Goal: Task Accomplishment & Management: Use online tool/utility

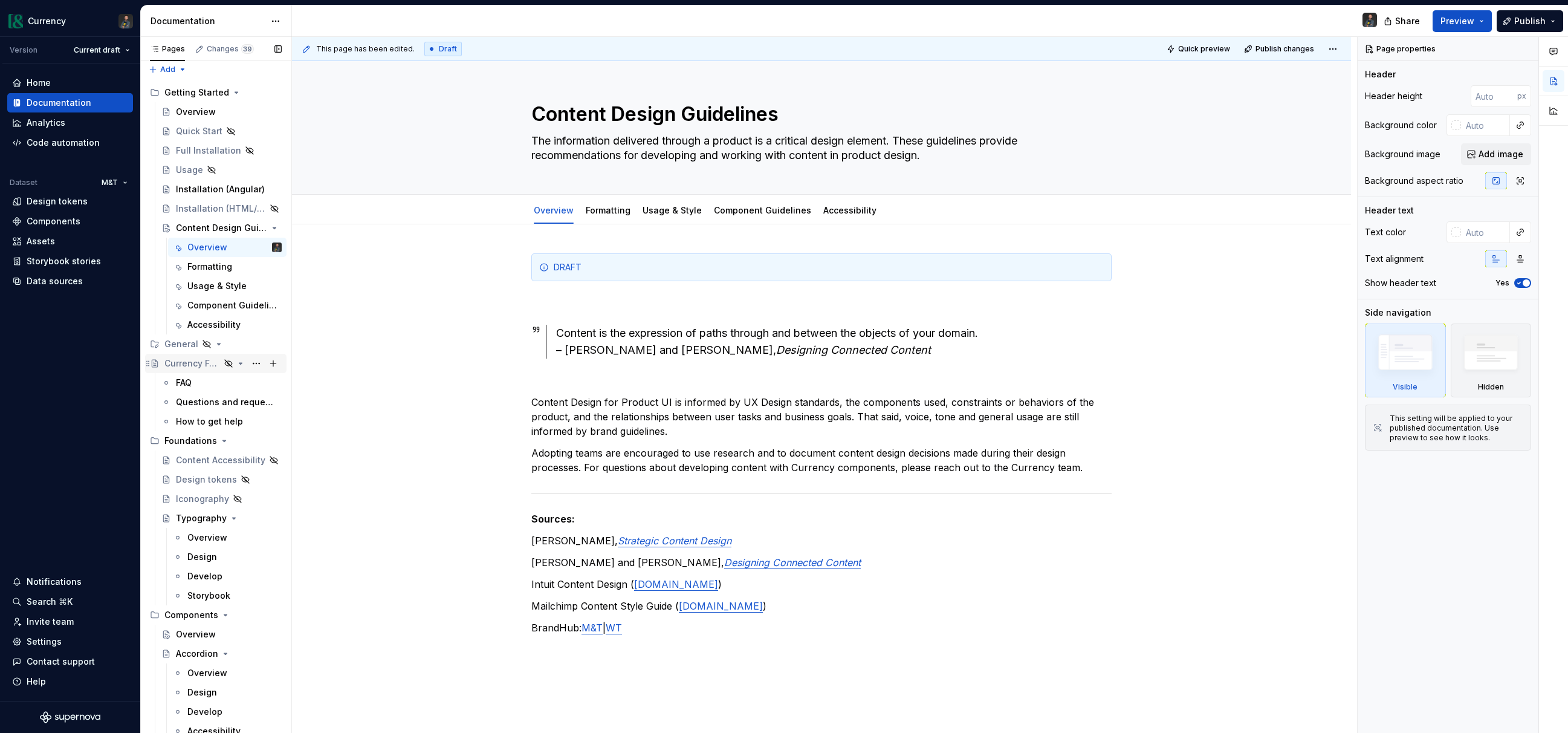
scroll to position [4, 0]
click at [254, 227] on button "Page tree" at bounding box center [256, 229] width 17 height 17
type textarea "*"
click at [309, 245] on div "Rename page" at bounding box center [329, 250] width 118 height 12
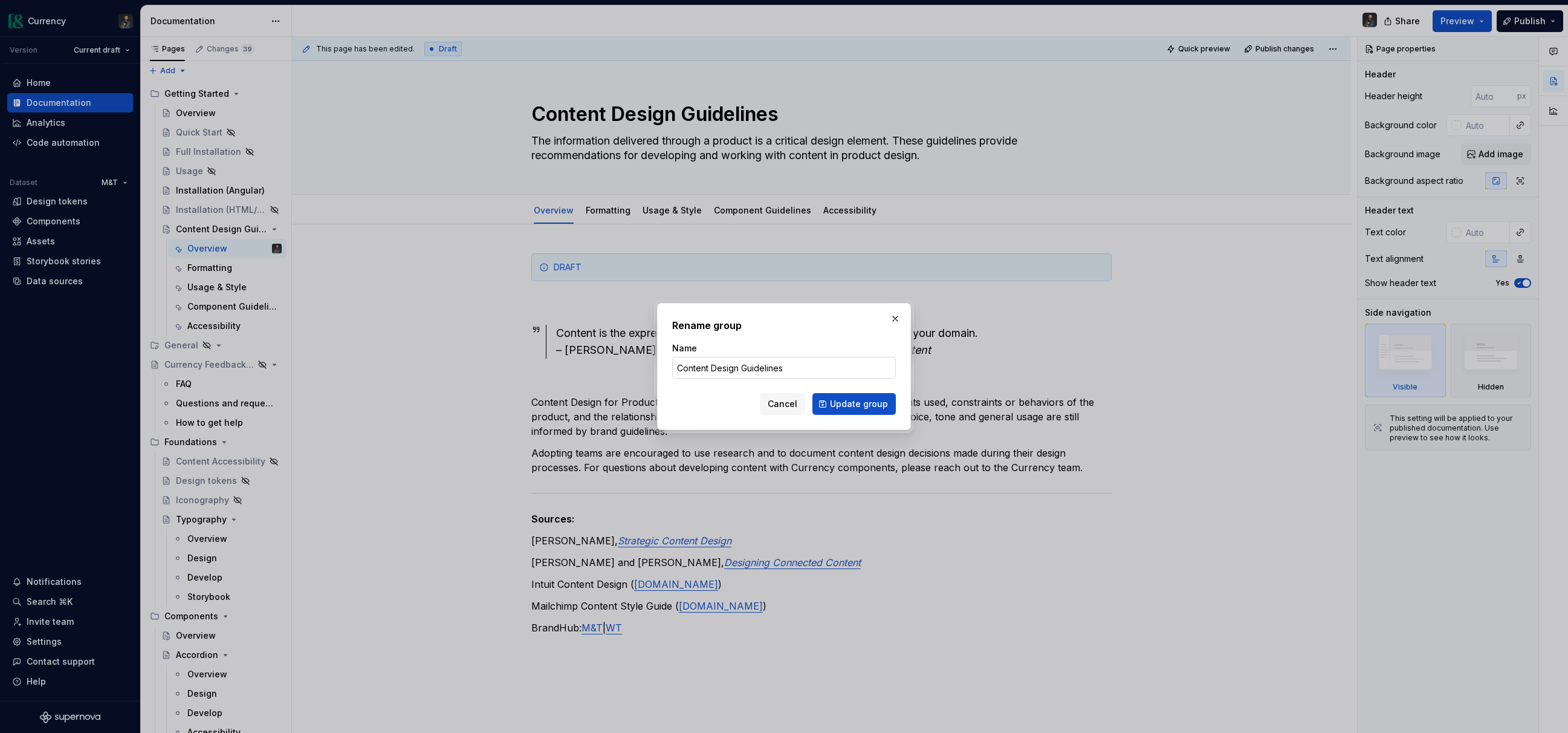
click at [790, 365] on input "Content Design Guidelines" at bounding box center [784, 367] width 224 height 22
type input "Content"
click at [854, 403] on span "Update group" at bounding box center [859, 403] width 58 height 12
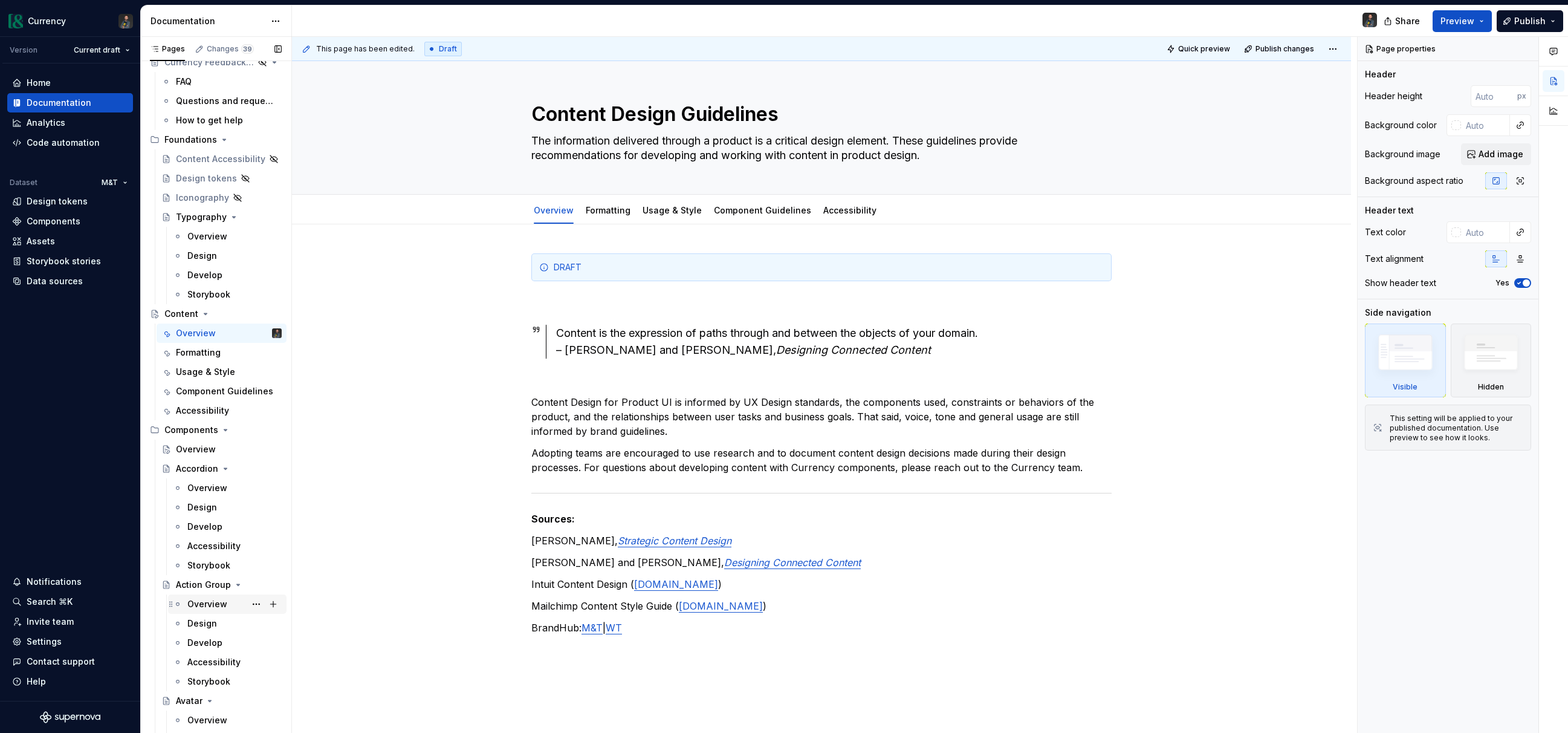
scroll to position [191, 0]
click at [257, 311] on button "Page tree" at bounding box center [256, 312] width 17 height 17
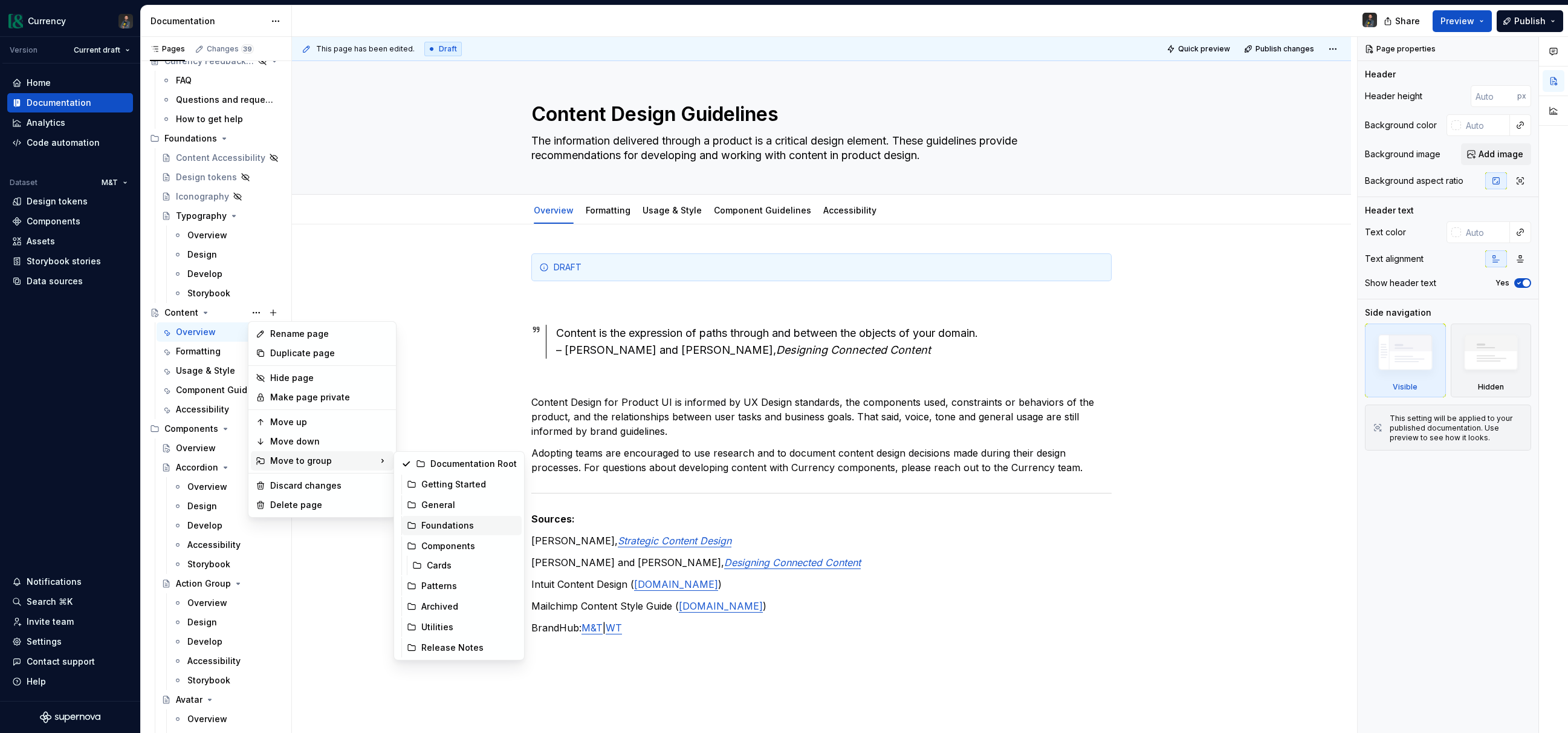
click at [458, 522] on div "Foundations" at bounding box center [469, 526] width 96 height 12
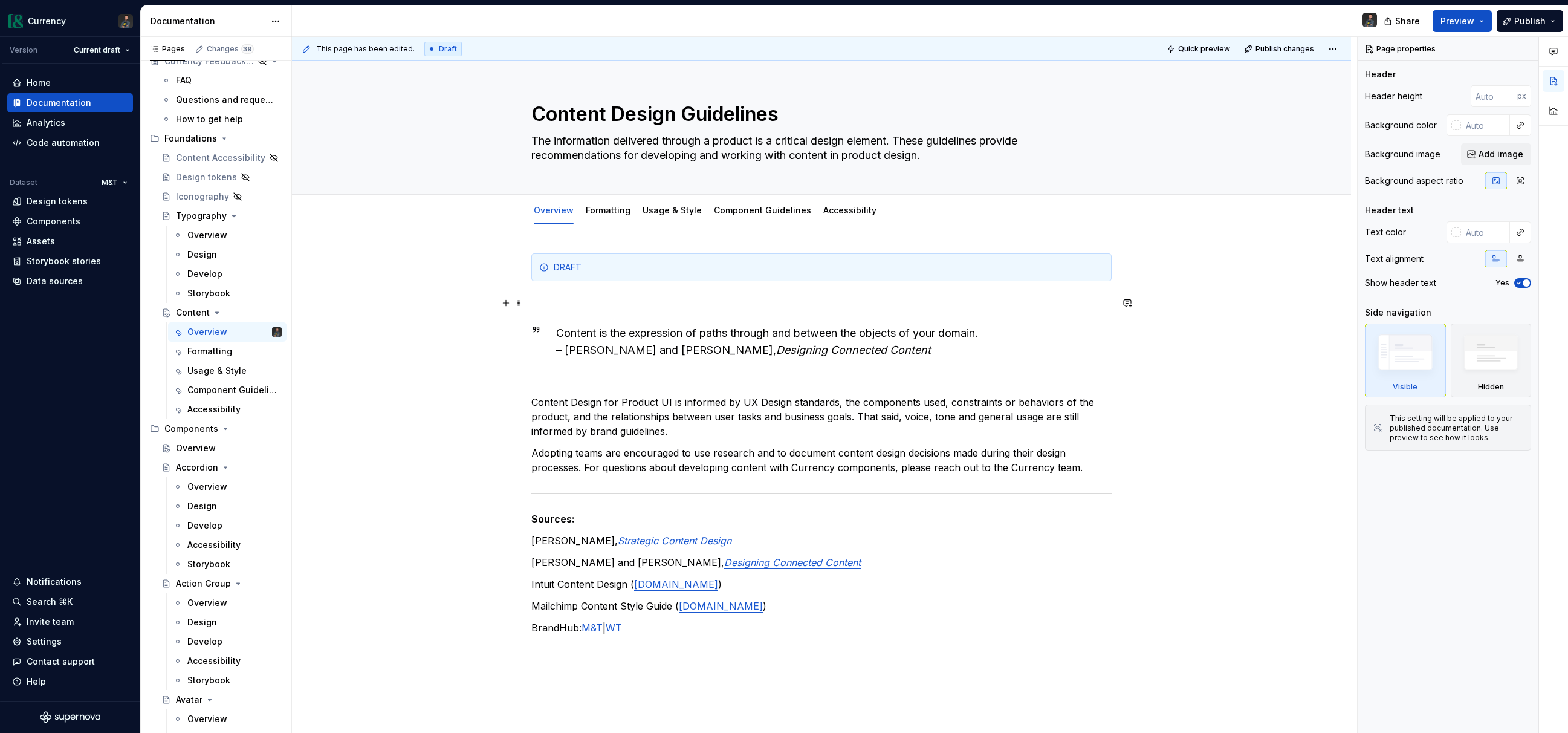
click at [348, 300] on div "DRAFT Content is the expression of paths through and between the objects of you…" at bounding box center [821, 546] width 1059 height 645
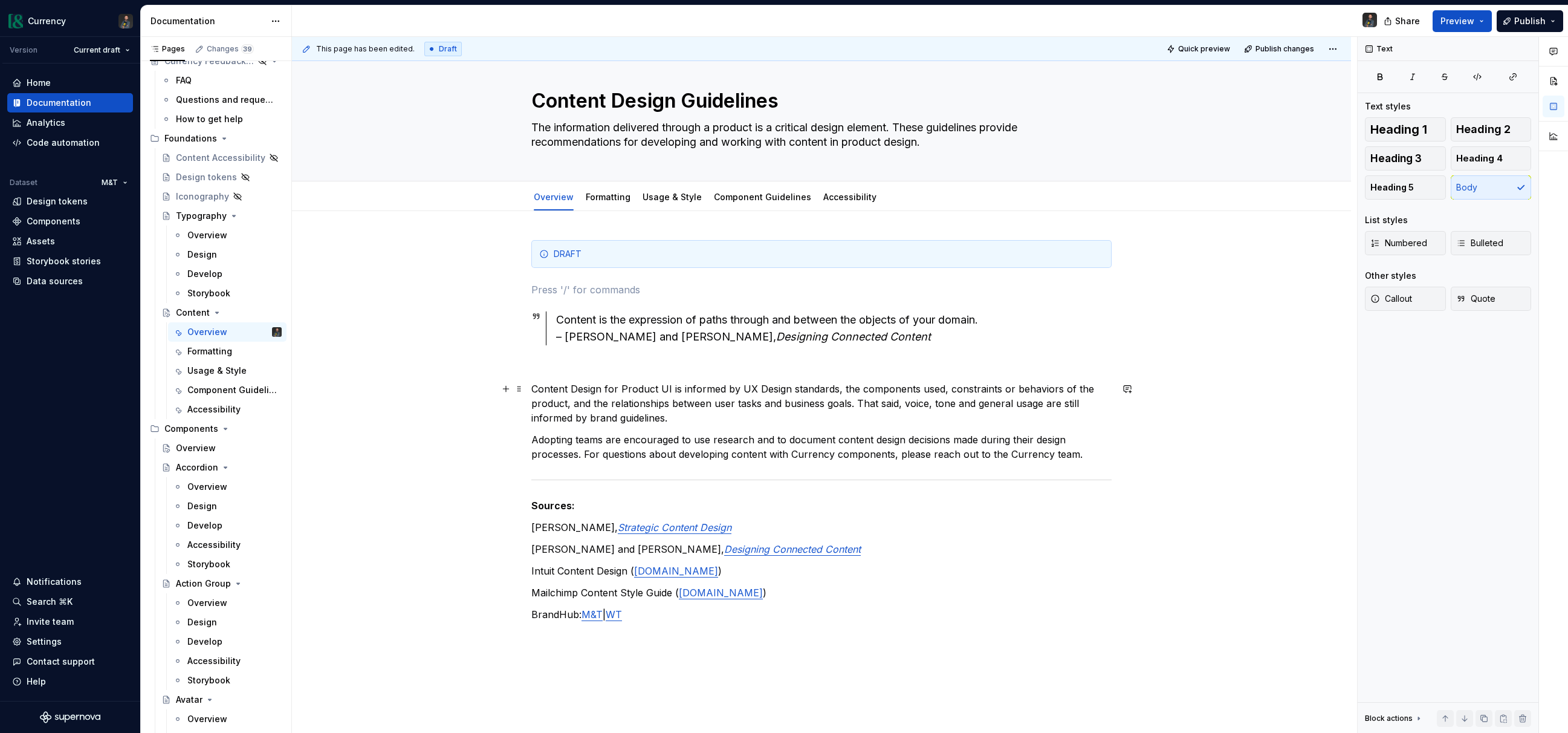
scroll to position [0, 0]
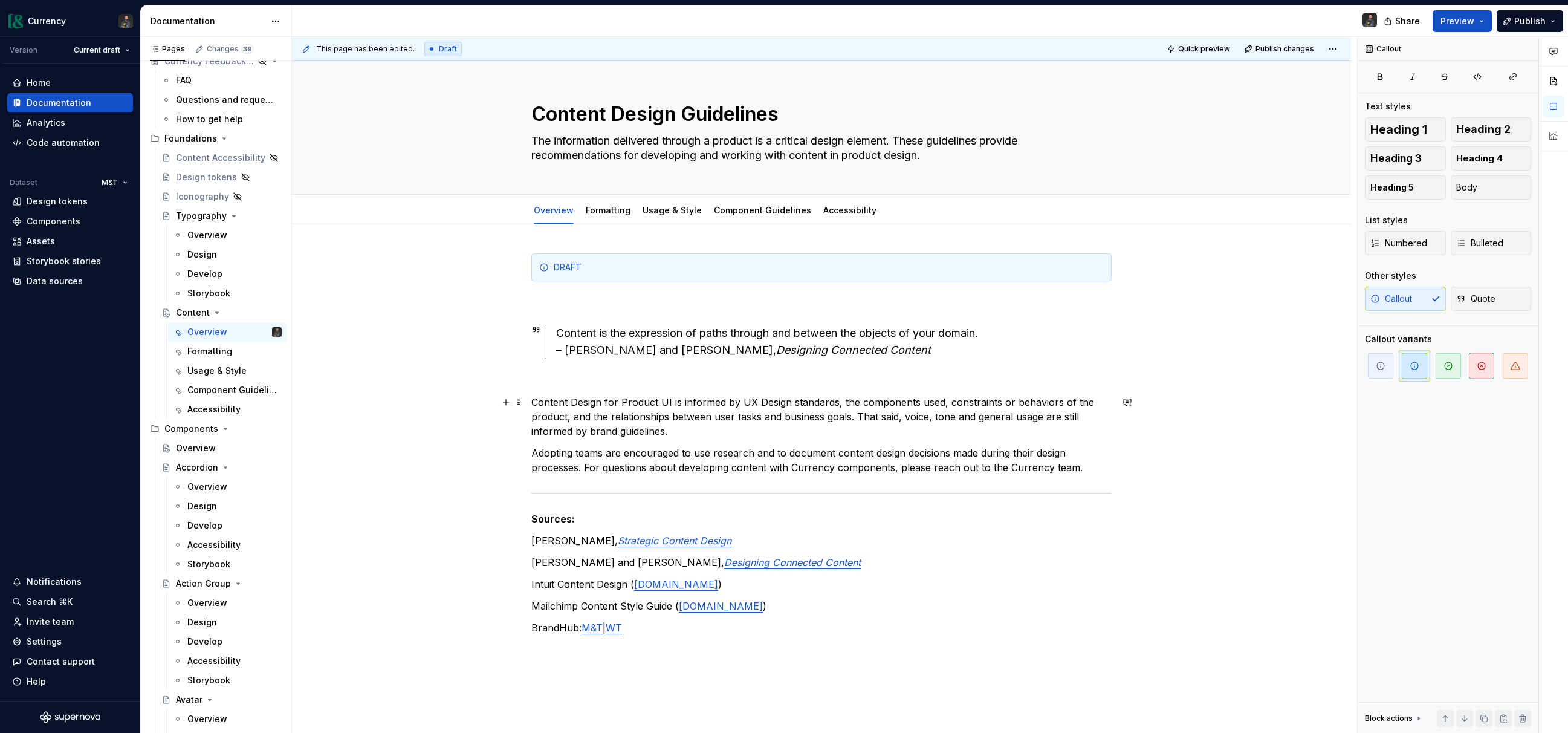
click at [681, 417] on p "Content Design for Product UI is informed by UX Design standards, the component…" at bounding box center [822, 416] width 581 height 44
click at [785, 212] on link "Component Guidelines" at bounding box center [763, 210] width 97 height 11
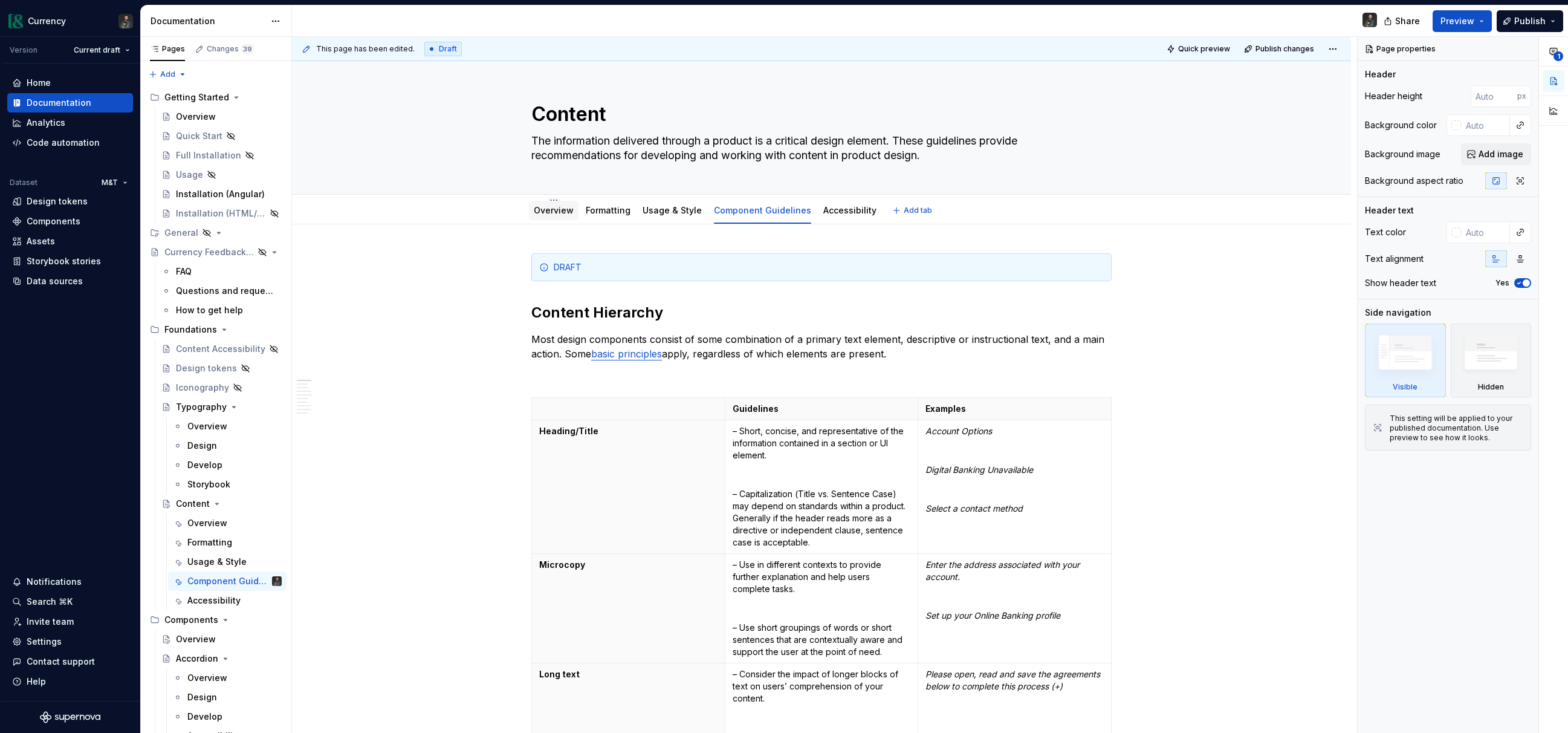
click at [550, 211] on link "Overview" at bounding box center [554, 210] width 40 height 11
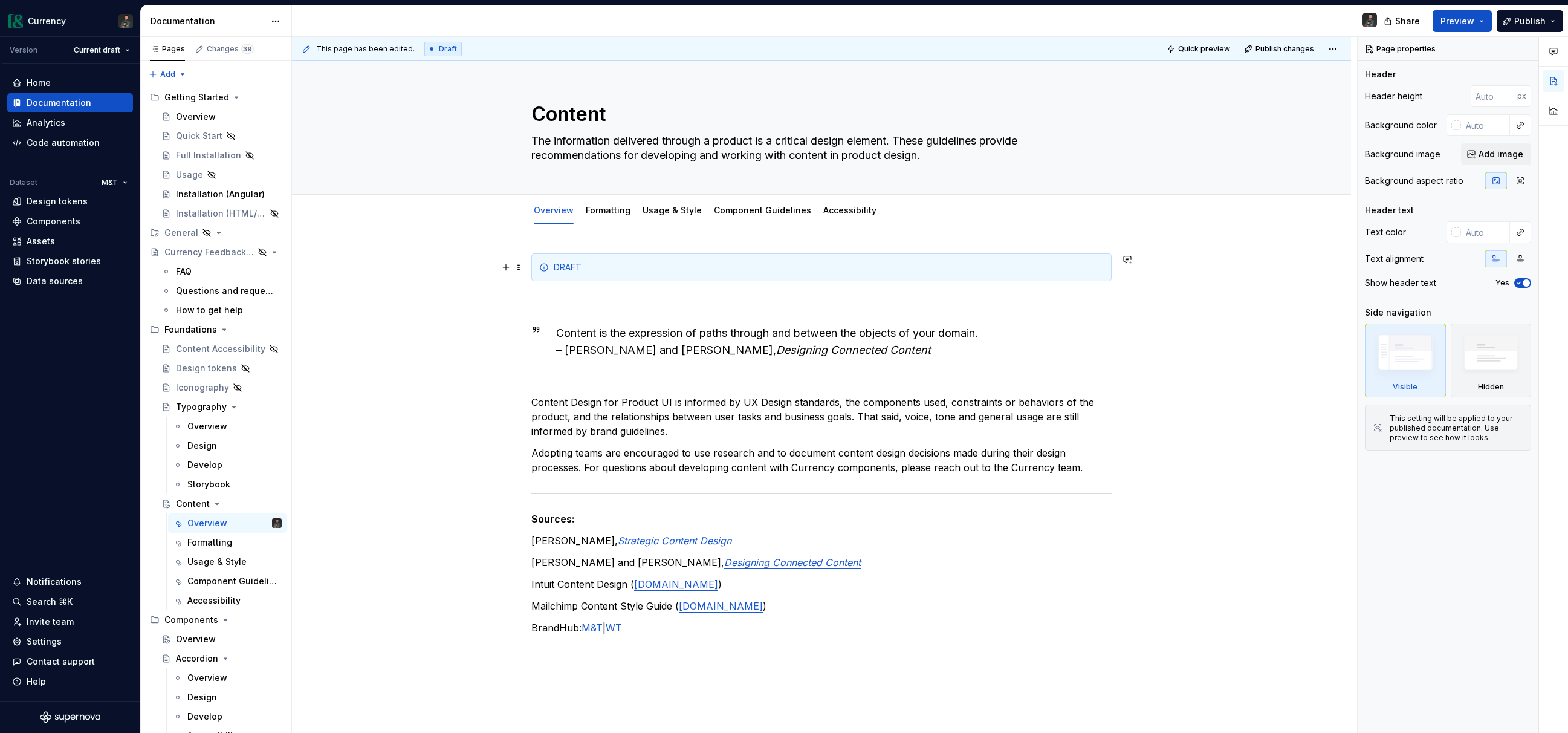
type textarea "*"
click at [1475, 26] on button "Preview" at bounding box center [1462, 21] width 60 height 22
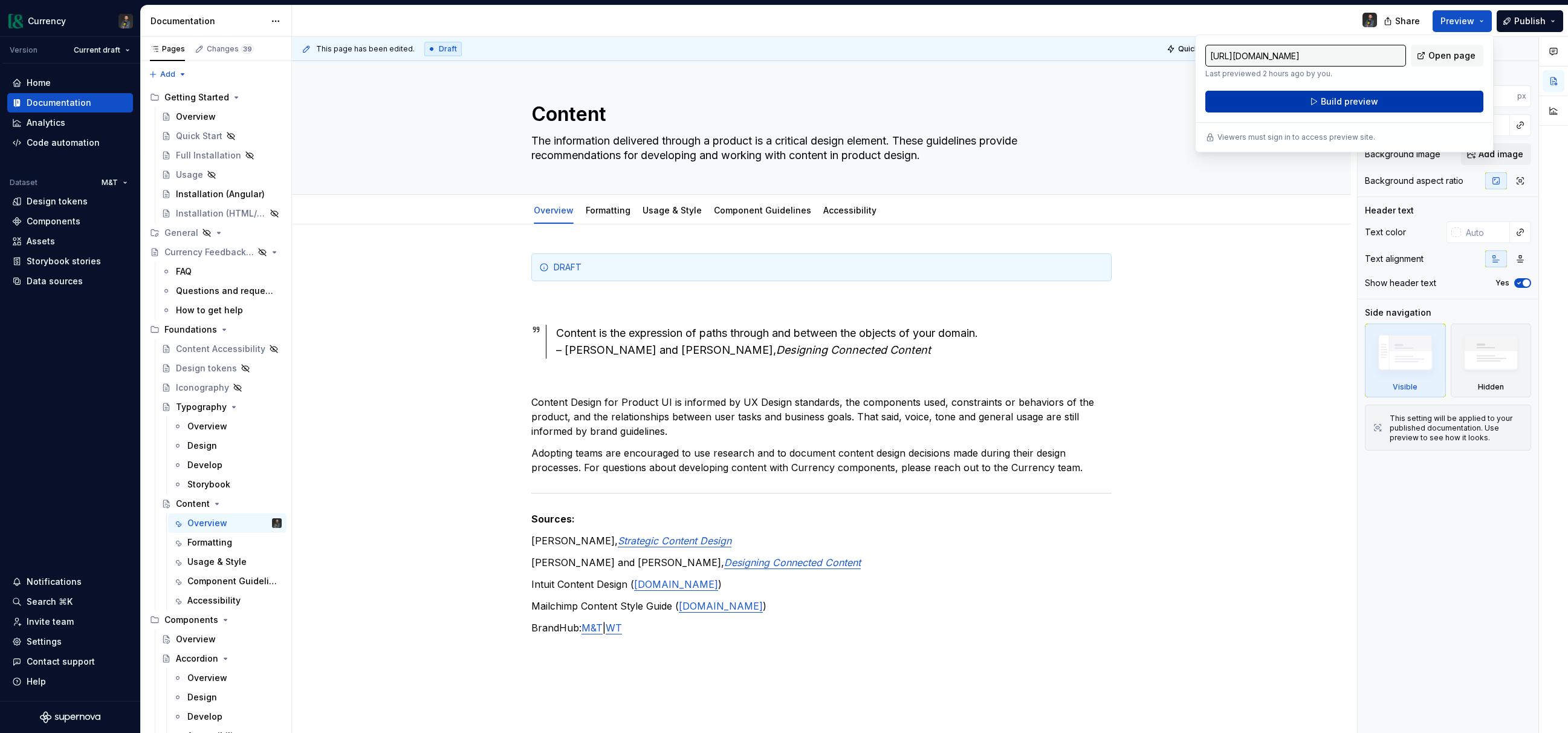
click at [1330, 105] on span "Build preview" at bounding box center [1349, 102] width 57 height 12
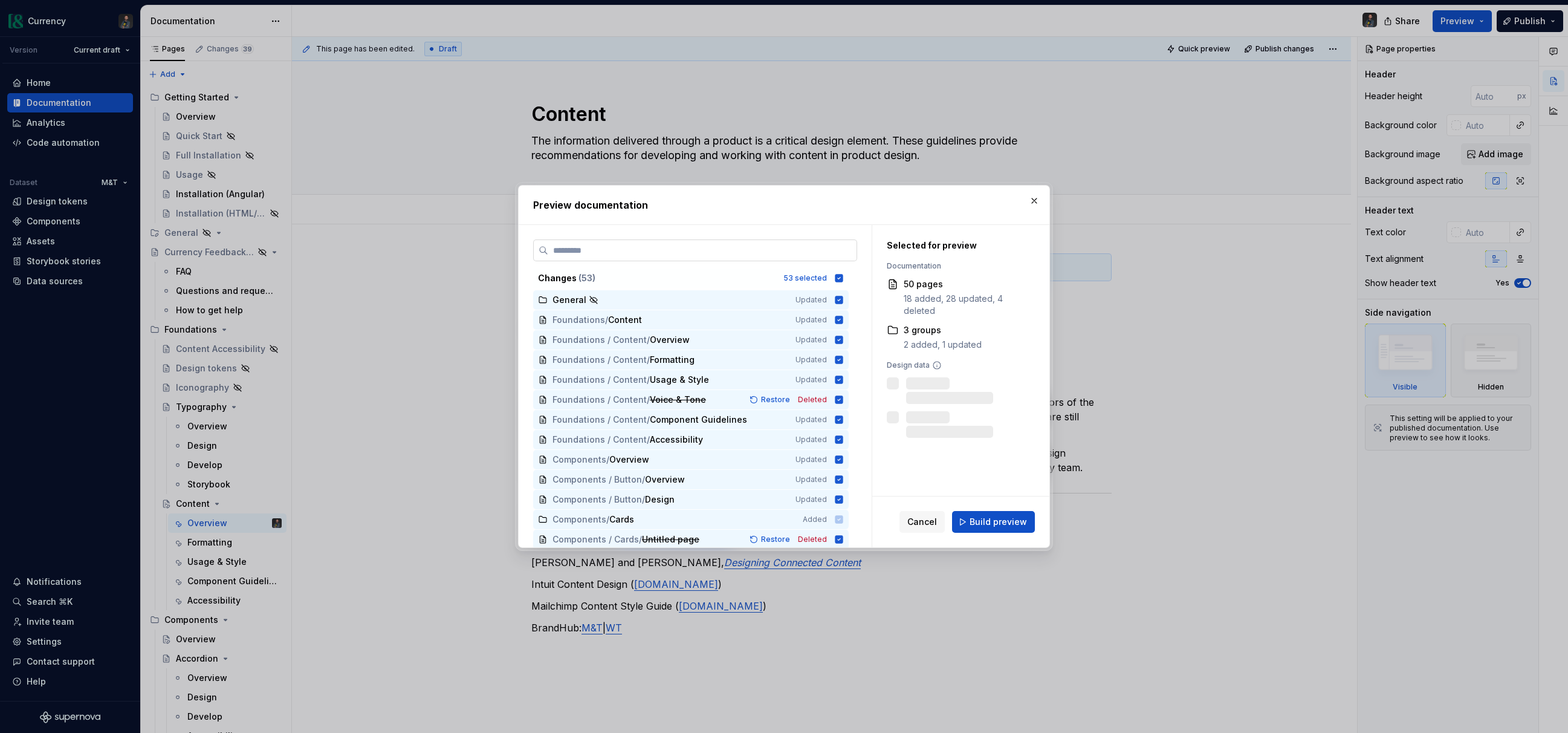
click at [753, 248] on input "search" at bounding box center [702, 250] width 308 height 12
click at [843, 275] on icon at bounding box center [839, 278] width 8 height 8
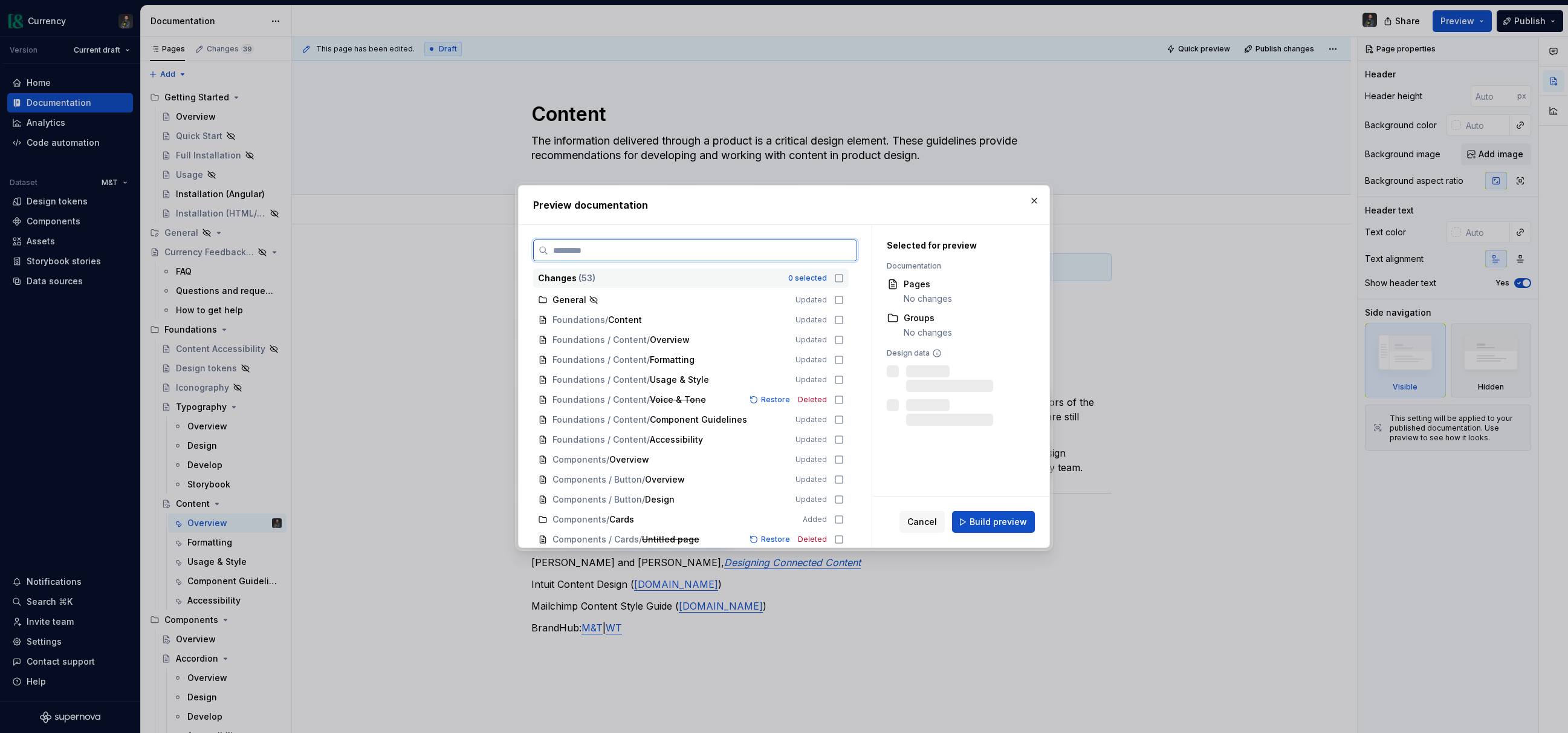
click at [723, 249] on input "search" at bounding box center [702, 250] width 308 height 12
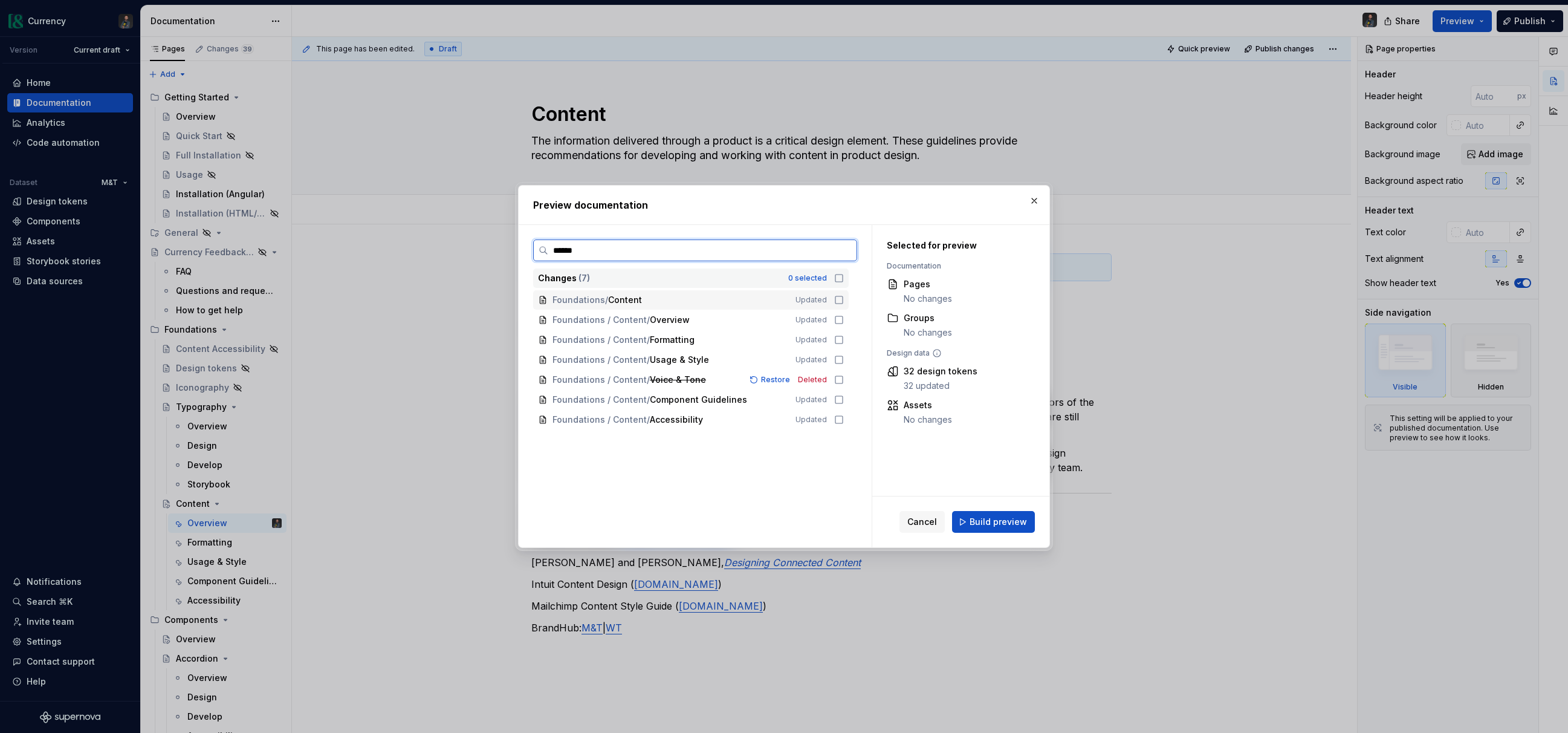
type input "*******"
click at [844, 299] on icon at bounding box center [839, 299] width 10 height 10
click at [844, 316] on icon at bounding box center [839, 320] width 10 height 10
click at [844, 339] on icon at bounding box center [839, 339] width 10 height 10
click at [844, 360] on icon at bounding box center [839, 360] width 10 height 10
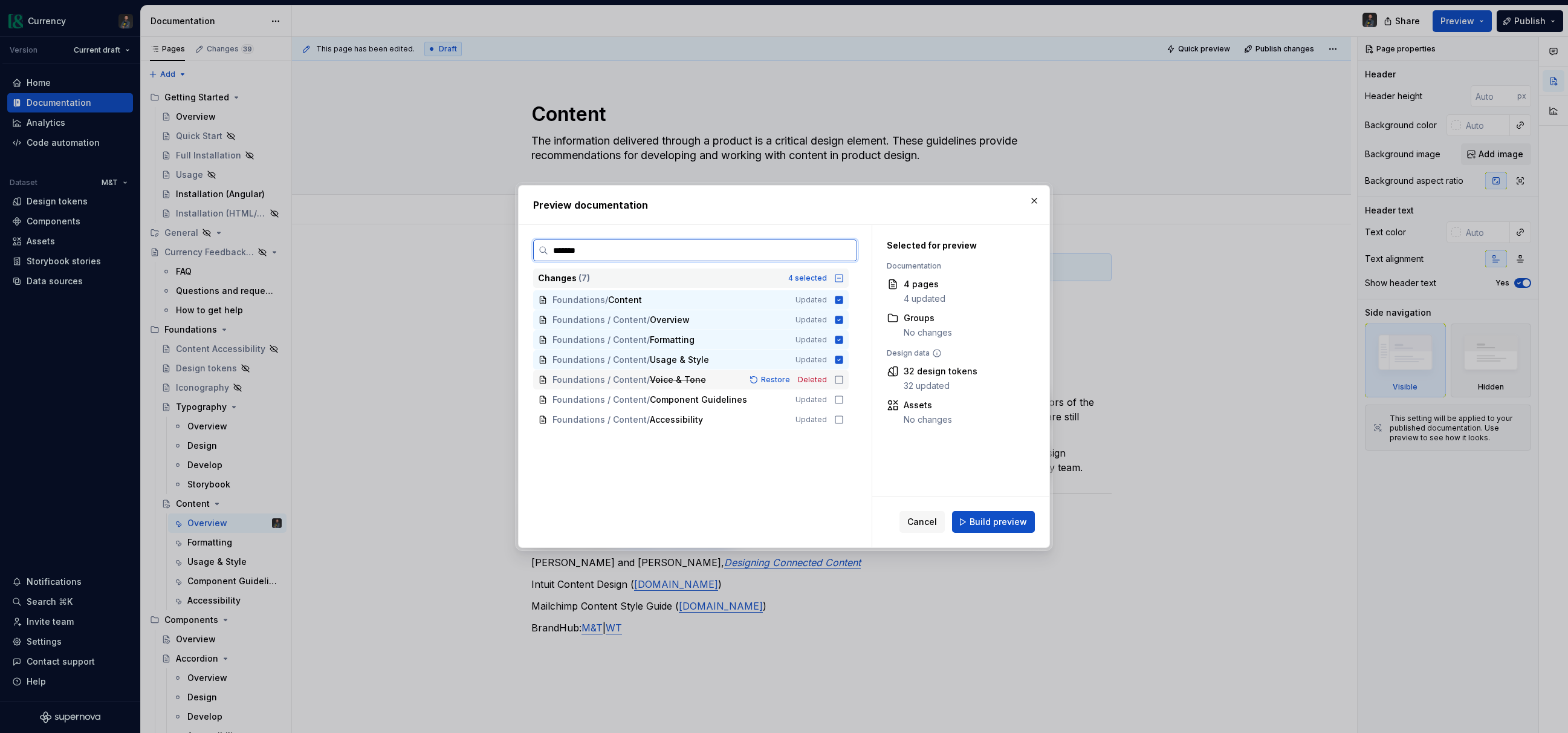
click at [844, 382] on icon at bounding box center [839, 379] width 10 height 10
click at [844, 399] on icon at bounding box center [839, 399] width 10 height 10
click at [844, 419] on icon at bounding box center [839, 419] width 10 height 10
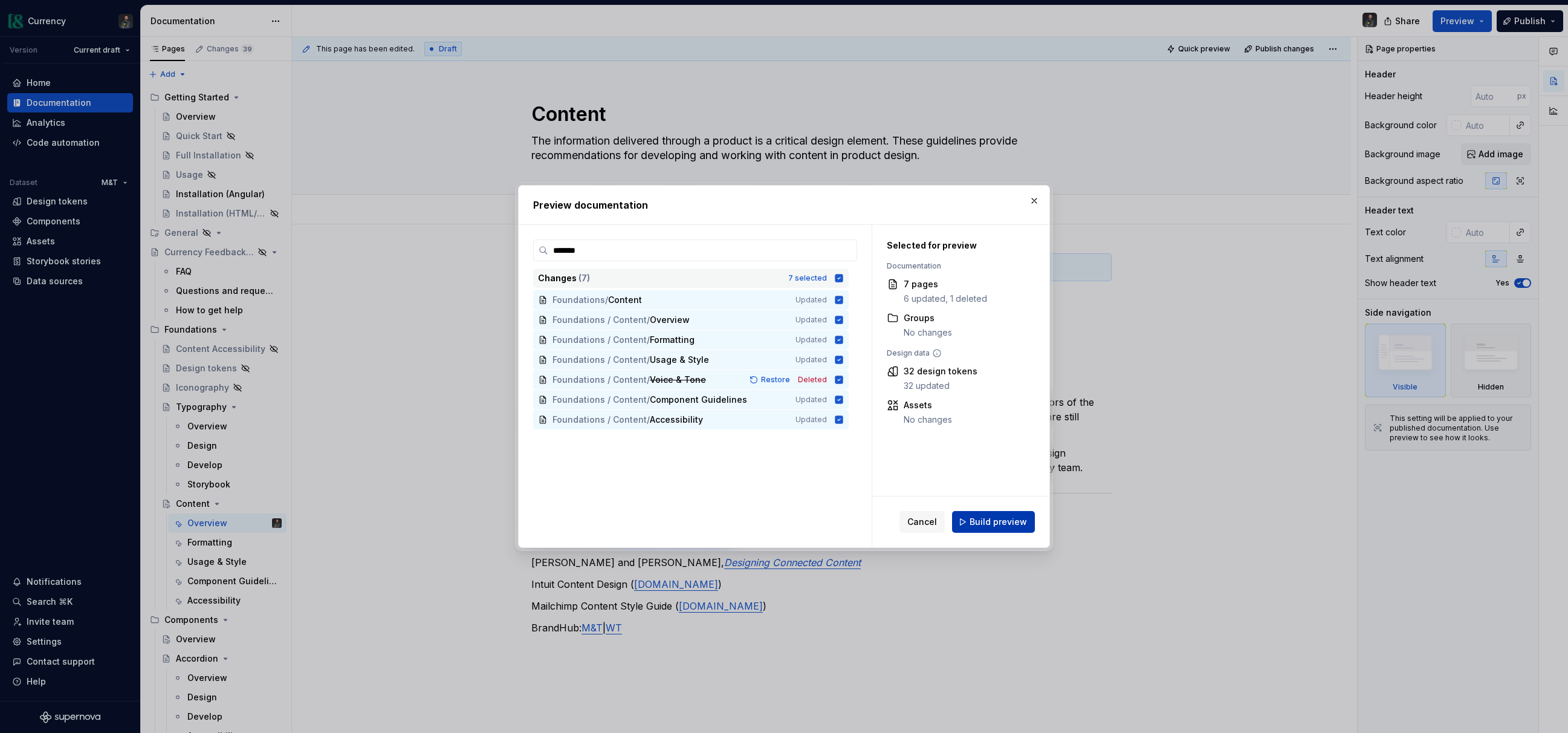
click at [1006, 522] on span "Build preview" at bounding box center [999, 522] width 57 height 12
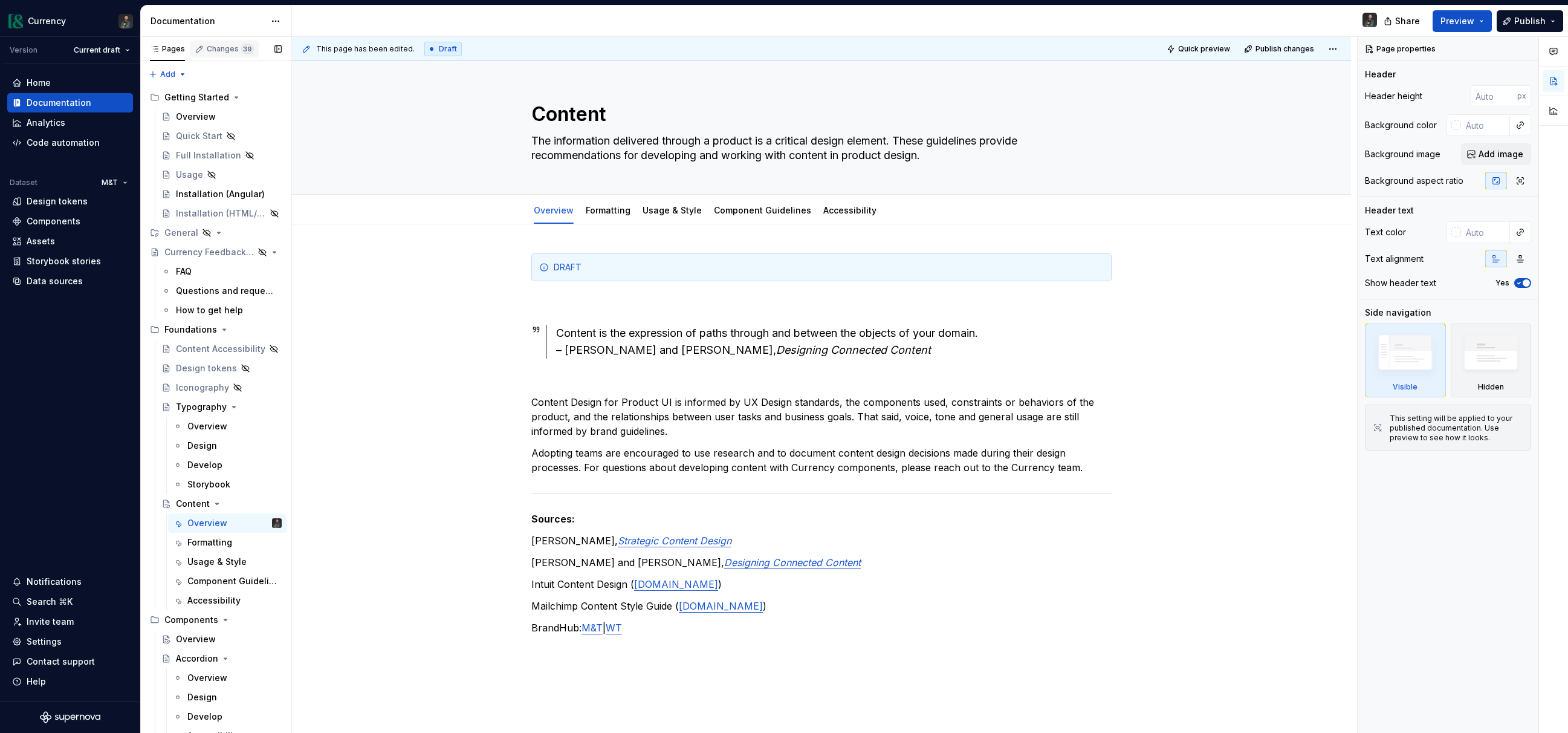
click at [235, 44] on div "Changes 39" at bounding box center [230, 49] width 48 height 10
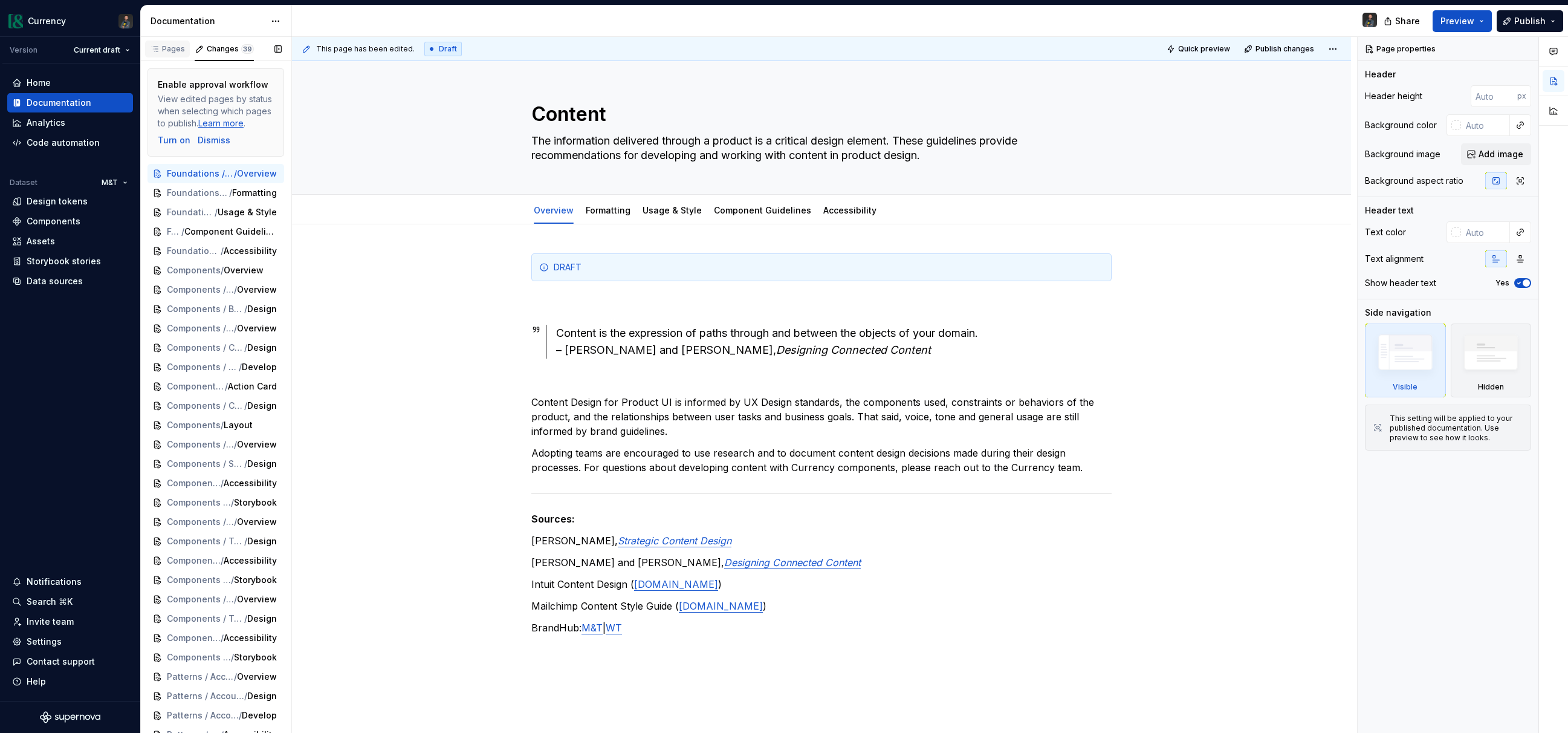
click at [163, 51] on div "Pages" at bounding box center [167, 49] width 35 height 10
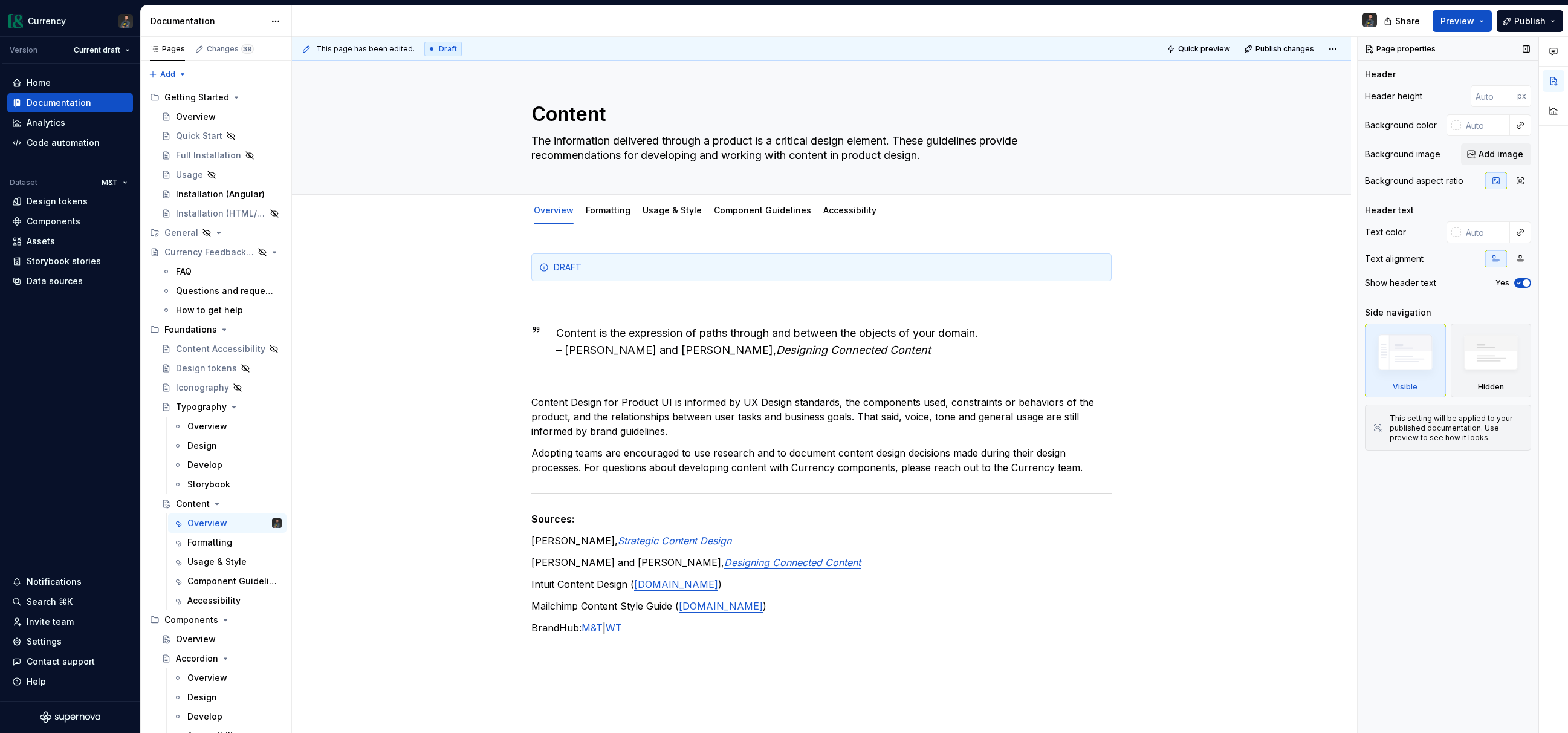
type textarea "*"
